Goal: Find specific page/section: Find specific page/section

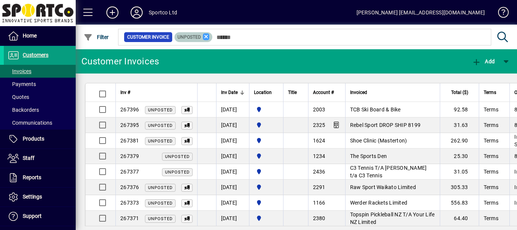
click at [206, 37] on icon at bounding box center [206, 36] width 7 height 7
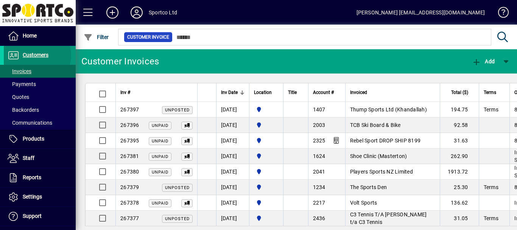
click at [36, 55] on span "Customers" at bounding box center [36, 55] width 26 height 6
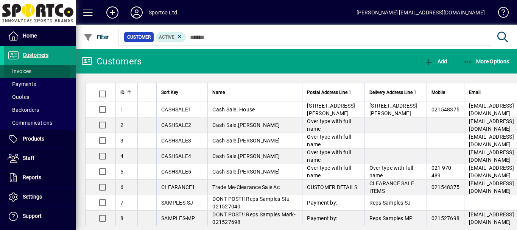
click at [21, 71] on span "Invoices" at bounding box center [20, 71] width 24 height 6
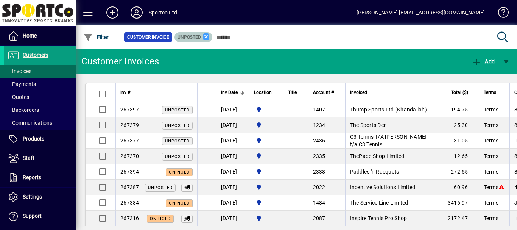
click at [205, 36] on icon at bounding box center [206, 36] width 7 height 7
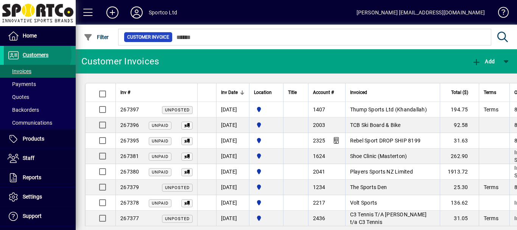
click at [36, 55] on span "Customers" at bounding box center [36, 55] width 26 height 6
